Goal: Task Accomplishment & Management: Manage account settings

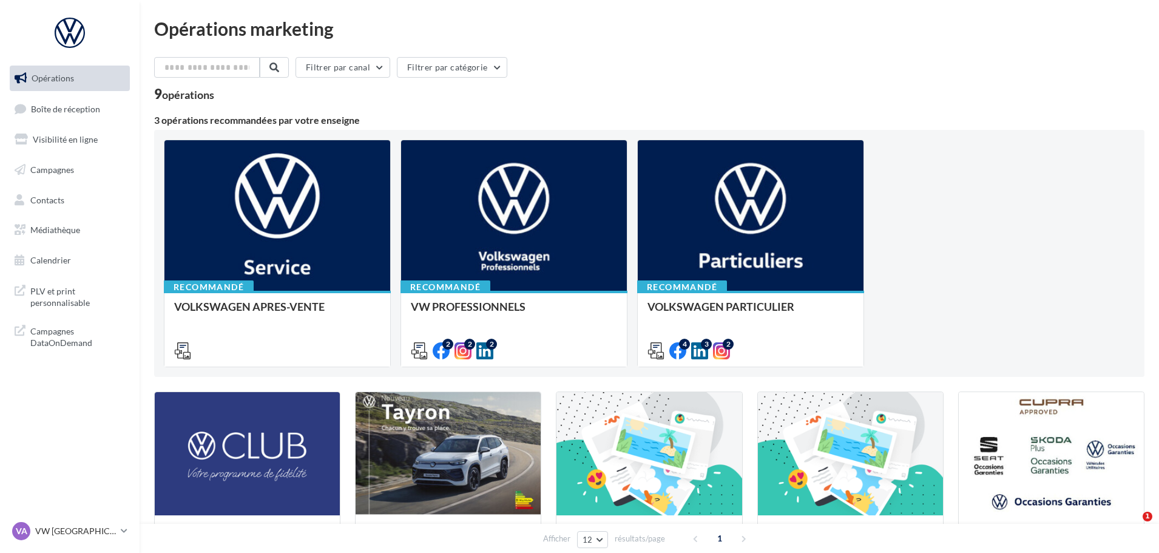
click at [70, 544] on div "VA VW [GEOGRAPHIC_DATA] [GEOGRAPHIC_DATA]" at bounding box center [70, 536] width 140 height 33
click at [49, 536] on p "VW [GEOGRAPHIC_DATA]" at bounding box center [75, 531] width 81 height 12
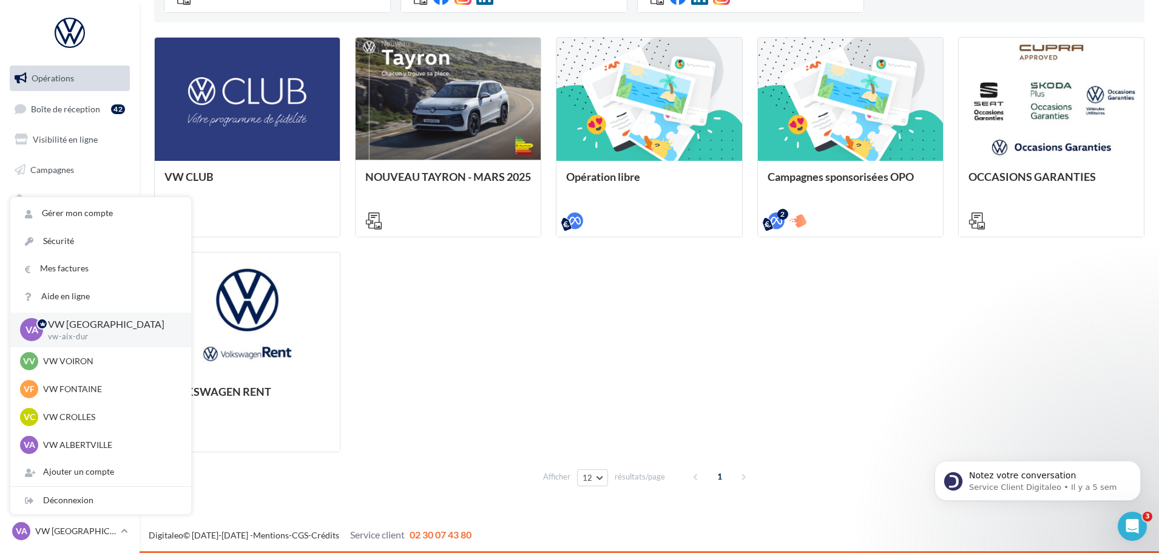
drag, startPoint x: 95, startPoint y: 475, endPoint x: 242, endPoint y: 419, distance: 157.2
click at [95, 475] on div "Ajouter un compte" at bounding box center [100, 471] width 181 height 27
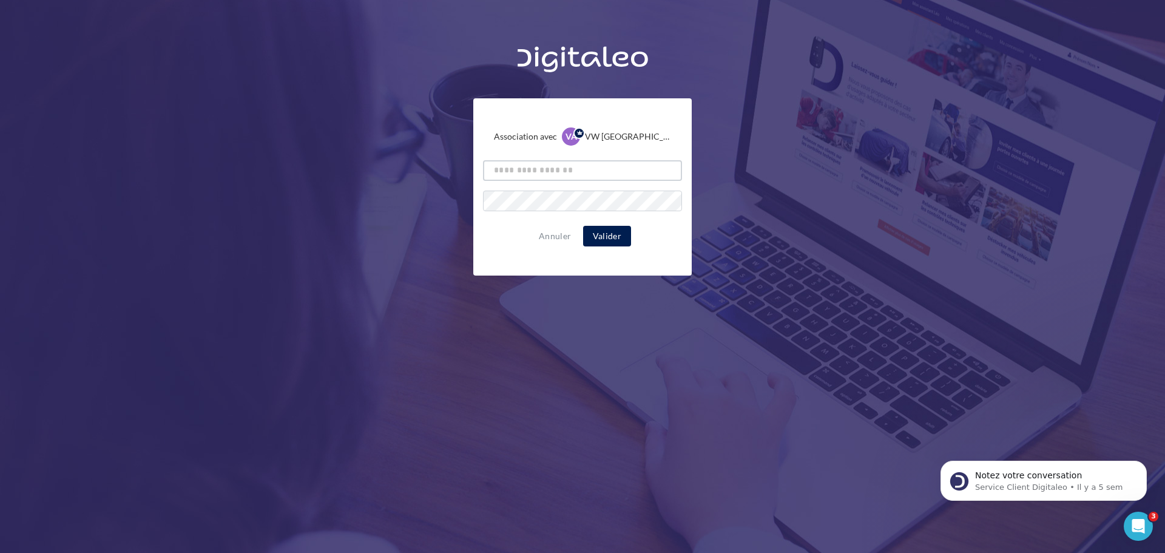
click at [520, 170] on input "text" at bounding box center [582, 170] width 199 height 21
click at [543, 178] on input "text" at bounding box center [582, 170] width 199 height 21
click at [537, 170] on input "text" at bounding box center [582, 170] width 199 height 21
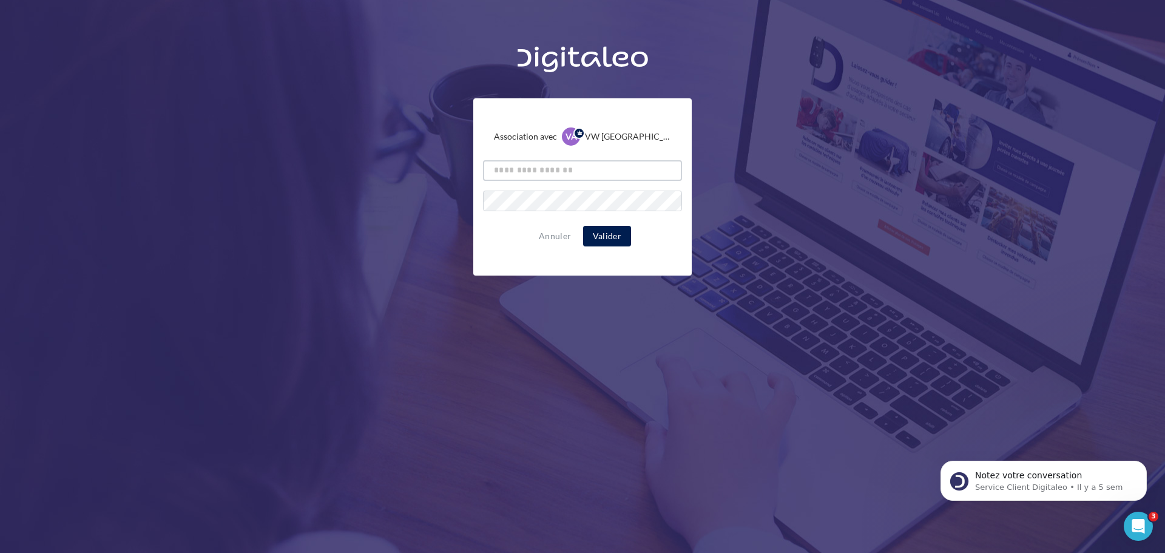
paste input "**********"
type input "**********"
click at [602, 242] on button "Valider" at bounding box center [607, 236] width 48 height 21
click at [599, 237] on button "Valider" at bounding box center [607, 236] width 48 height 21
click at [539, 237] on button "Annuler" at bounding box center [555, 236] width 42 height 15
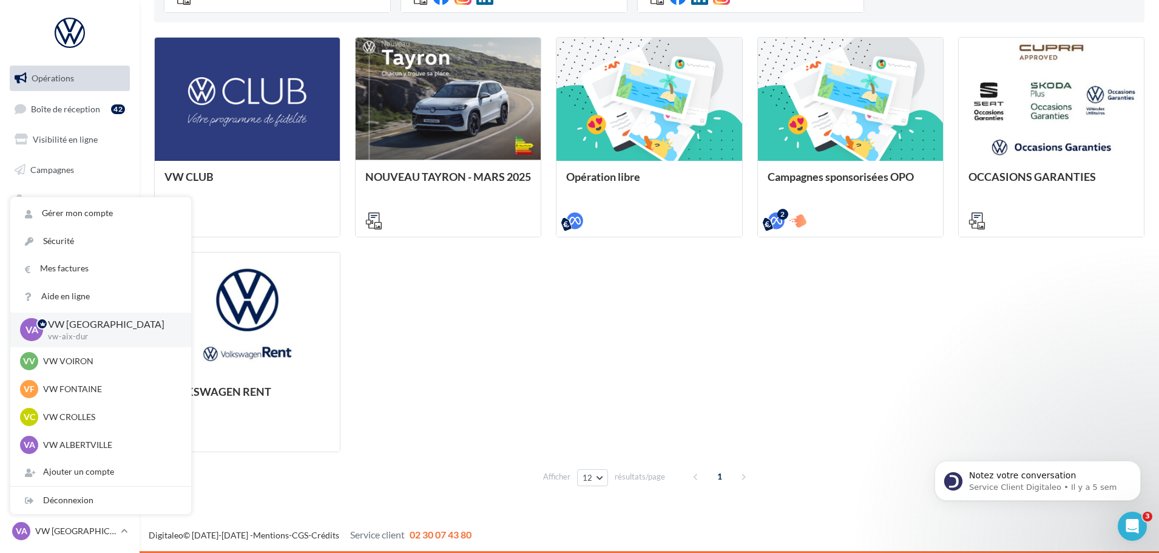
click at [456, 341] on div "VW CLUB NOUVEAU TAYRON - [DATE] [URL][DOMAIN_NAME] [URL][DOMAIN_NAME] [URL][DOM…" at bounding box center [649, 244] width 991 height 415
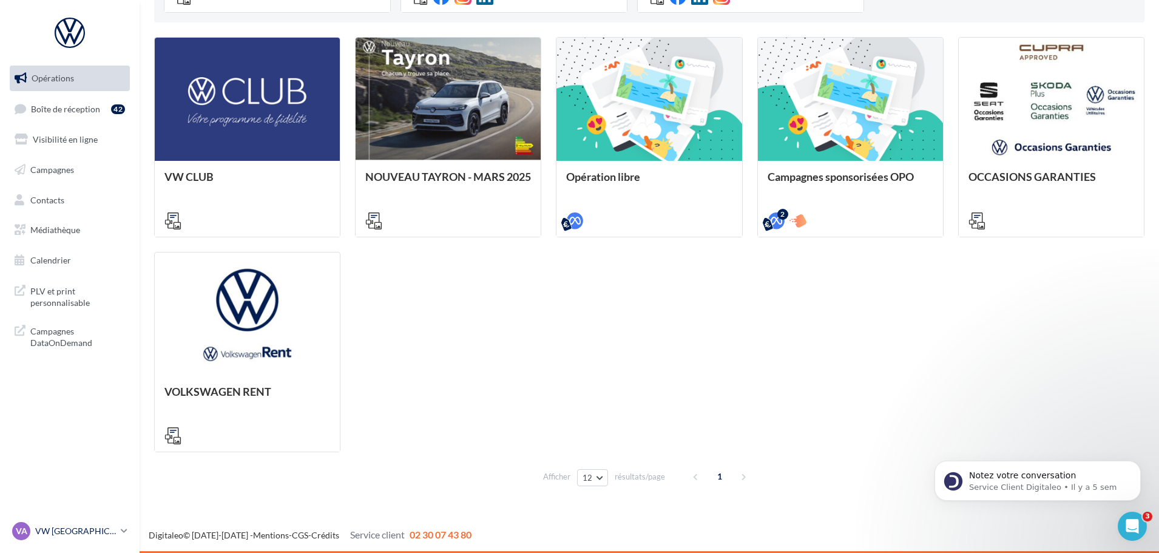
click at [49, 532] on p "VW [GEOGRAPHIC_DATA]" at bounding box center [75, 531] width 81 height 12
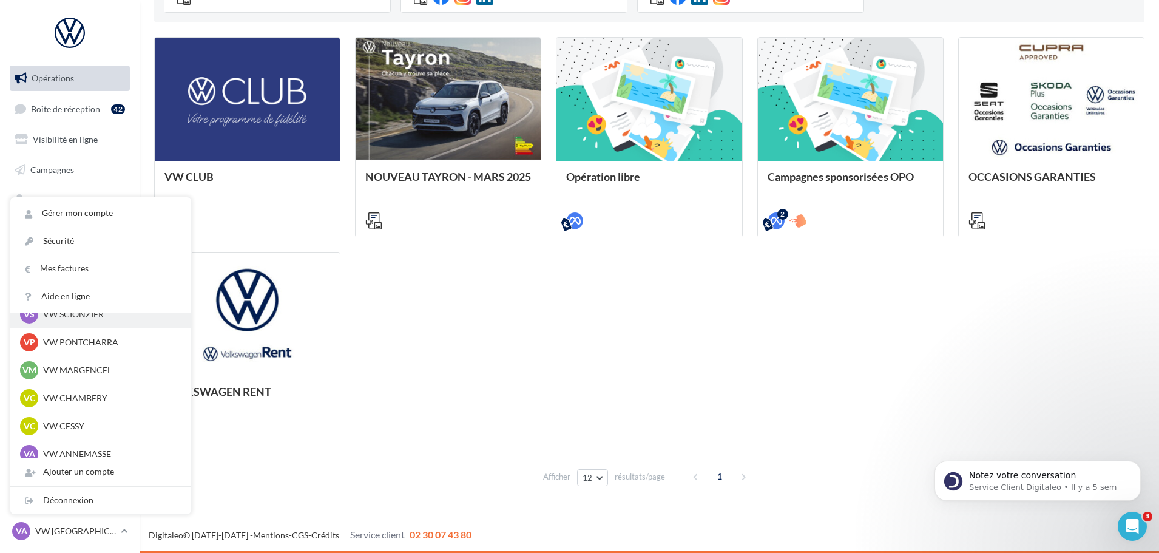
scroll to position [224, 0]
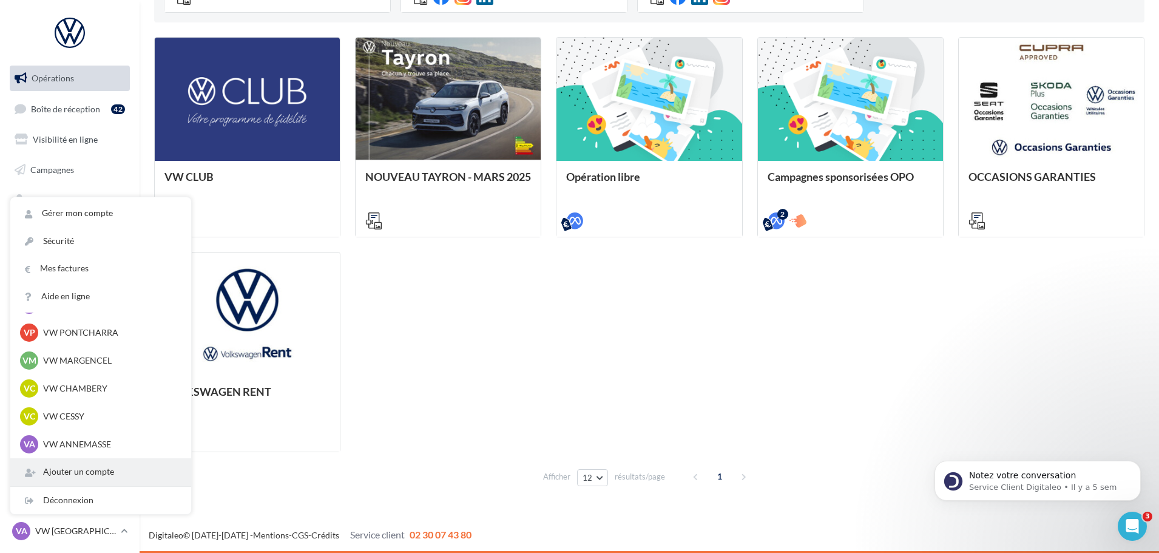
click at [87, 478] on div "Ajouter un compte" at bounding box center [100, 471] width 181 height 27
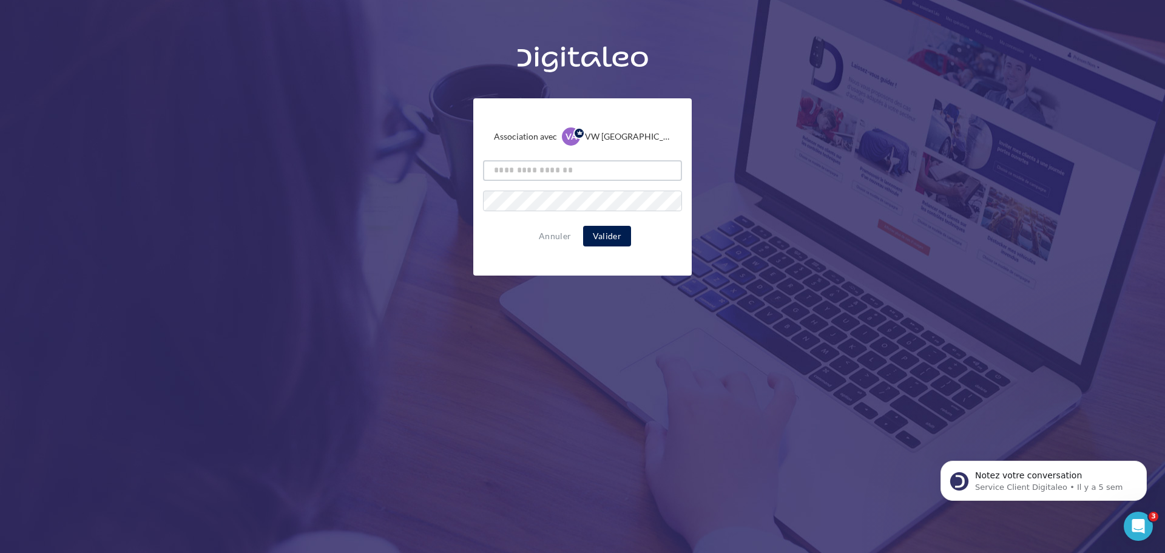
click at [533, 166] on input "text" at bounding box center [582, 170] width 199 height 21
click at [346, 226] on div "Association avec VA VW [GEOGRAPHIC_DATA] vw-aix-dur Annuler Valider" at bounding box center [582, 157] width 1165 height 237
click at [549, 241] on button "Annuler" at bounding box center [555, 236] width 42 height 15
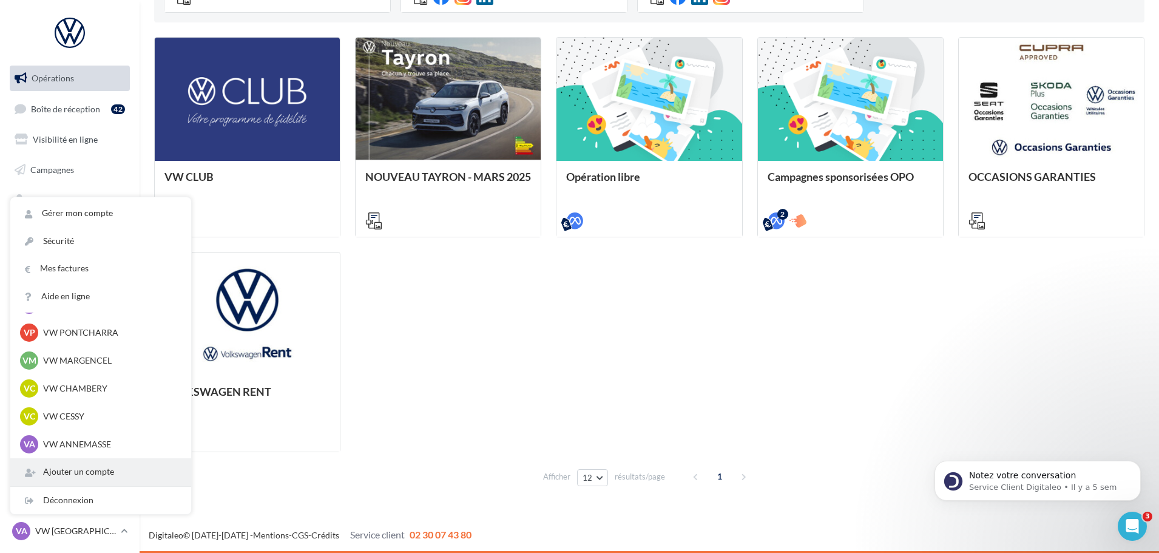
click at [67, 466] on div "Ajouter un compte" at bounding box center [100, 471] width 181 height 27
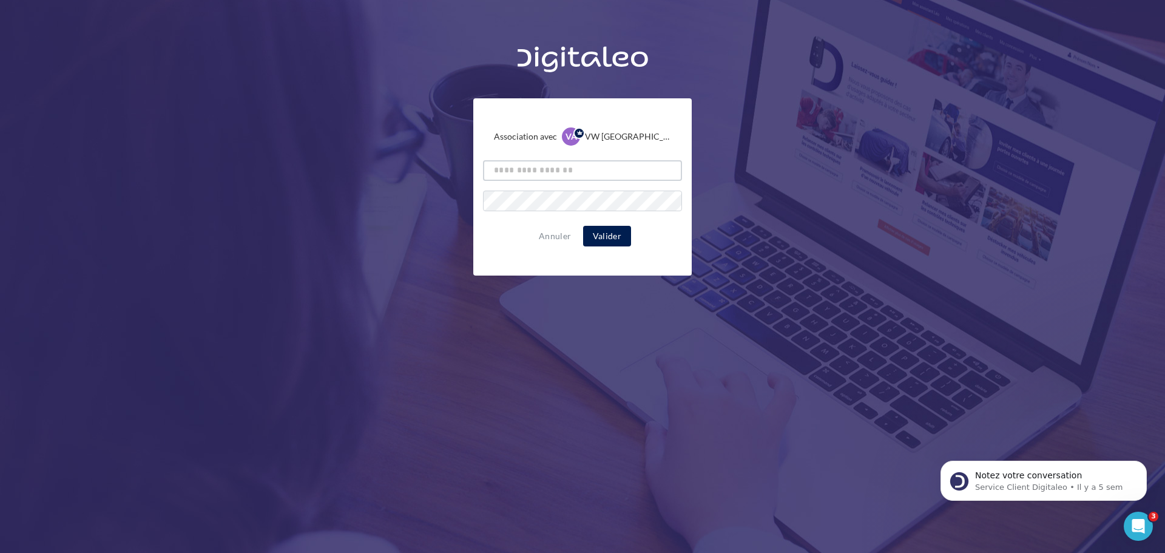
click at [552, 174] on input "text" at bounding box center [582, 170] width 199 height 21
click at [557, 173] on input "text" at bounding box center [582, 170] width 199 height 21
paste input "**********"
type input "**********"
click at [561, 229] on button "Annuler" at bounding box center [555, 236] width 42 height 15
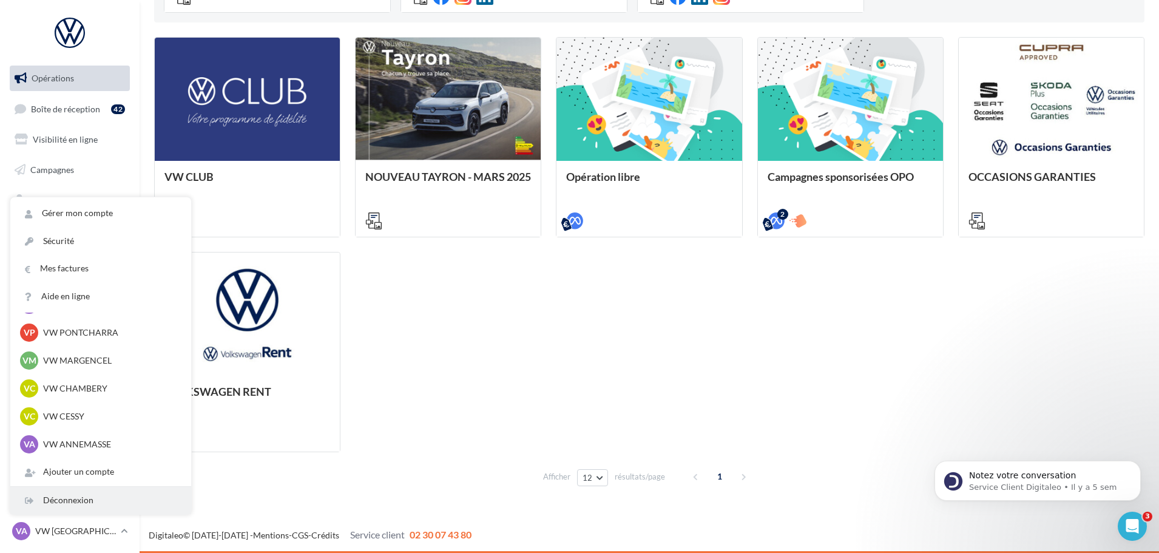
click at [76, 495] on div "Déconnexion" at bounding box center [100, 500] width 181 height 27
